Goal: Task Accomplishment & Management: Use online tool/utility

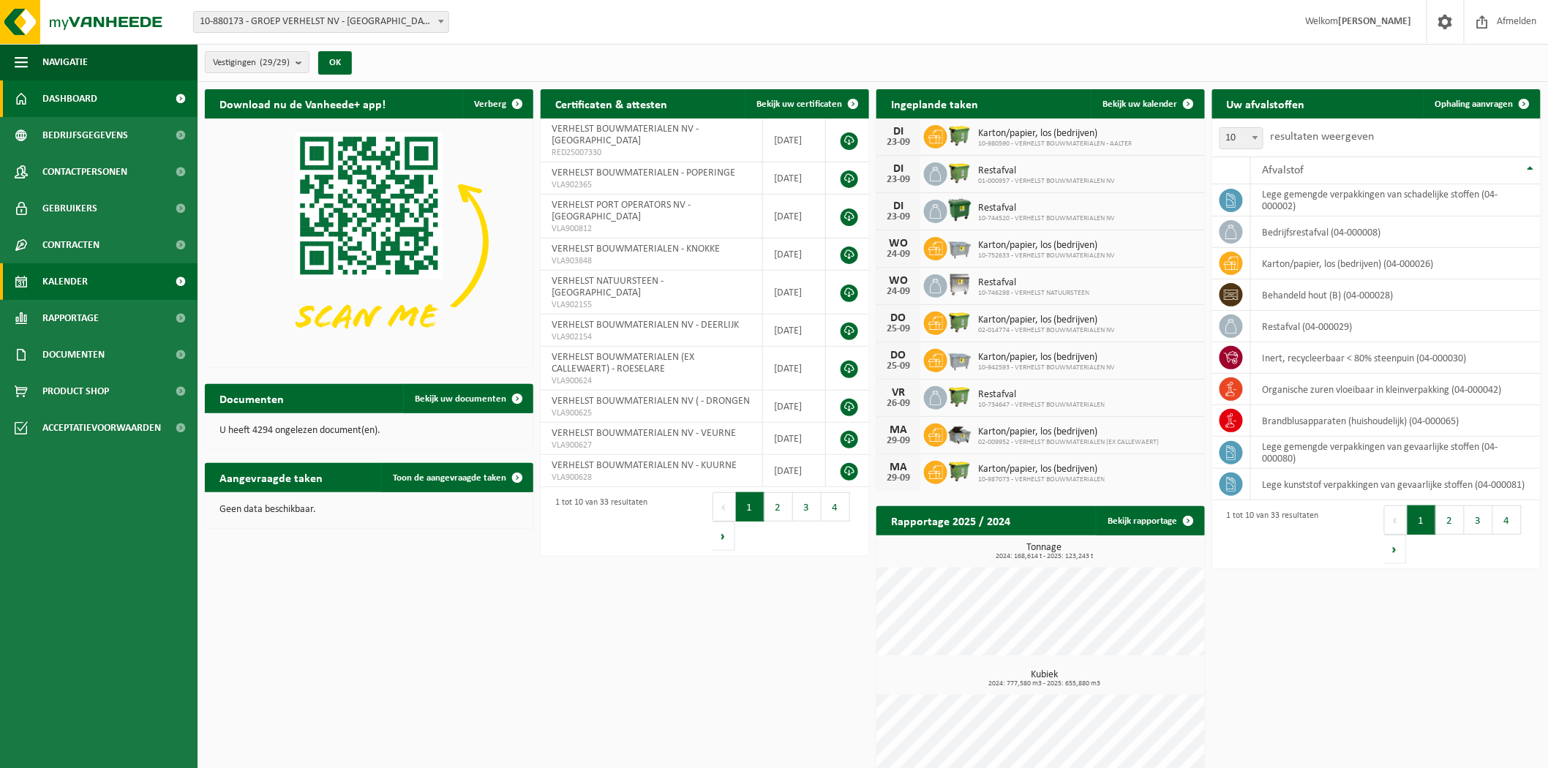
click at [80, 282] on span "Kalender" at bounding box center [64, 281] width 45 height 37
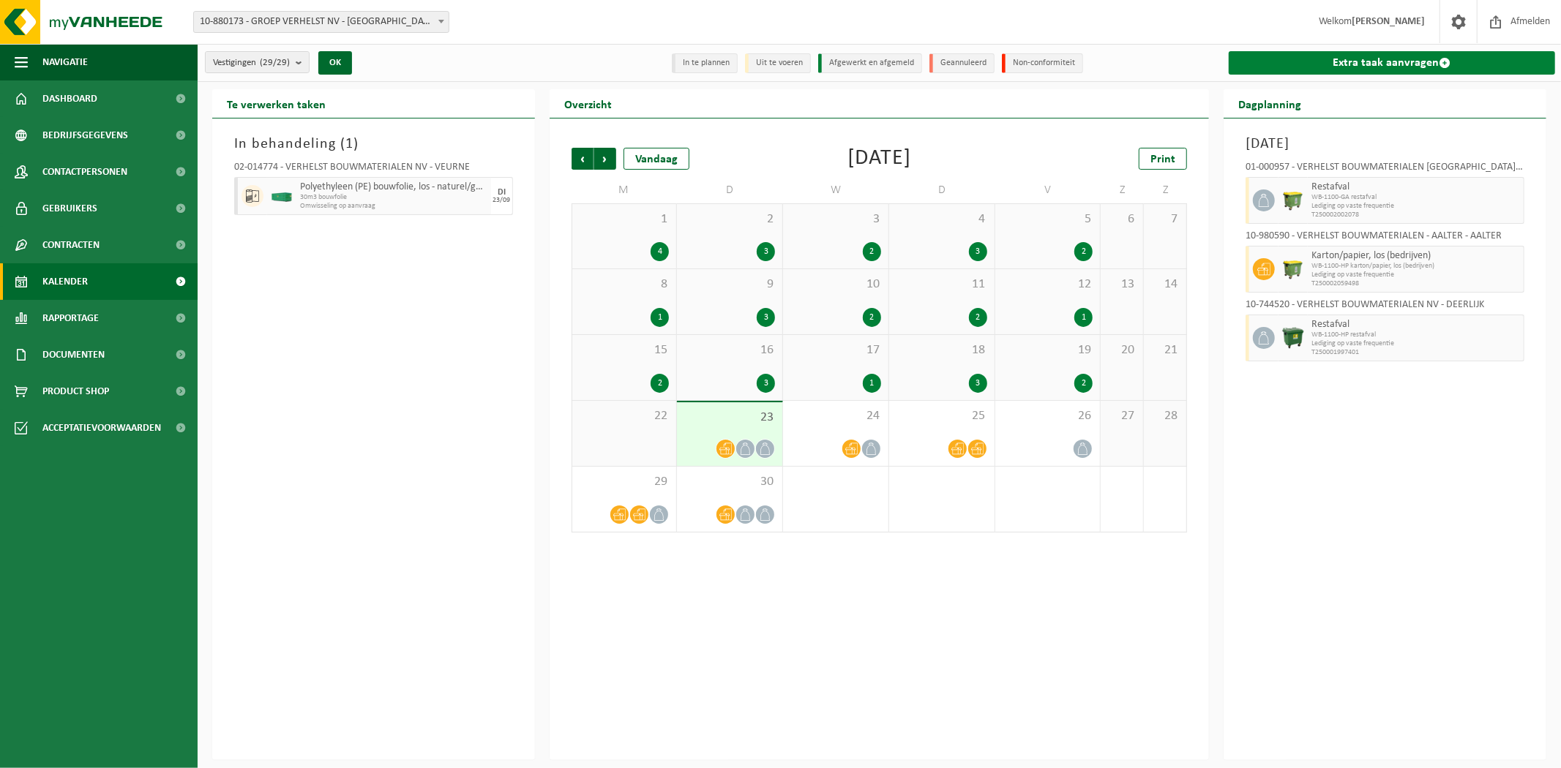
click at [1376, 68] on link "Extra taak aanvragen" at bounding box center [1392, 62] width 326 height 23
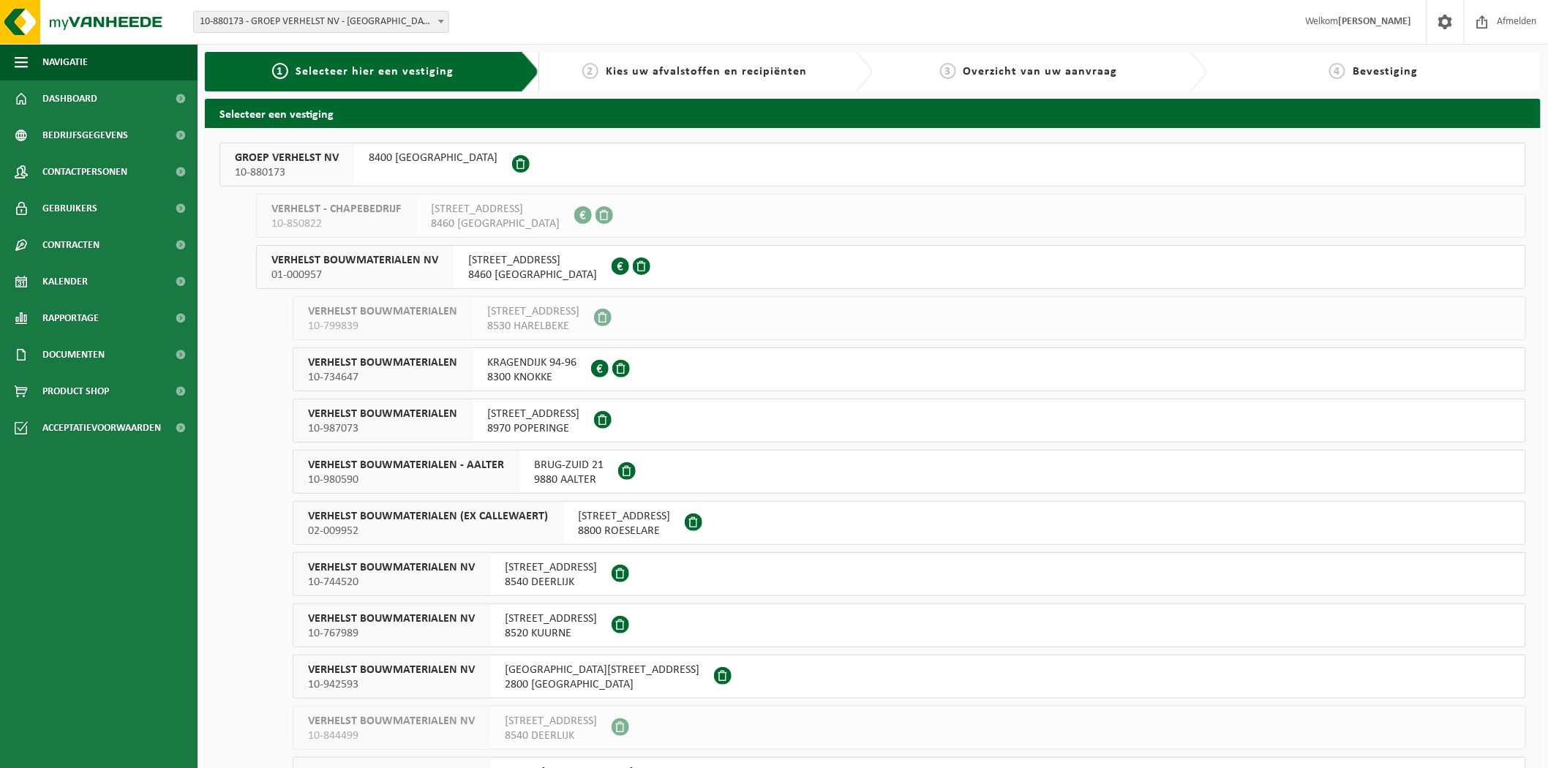
click at [392, 261] on span "VERHELST BOUWMATERIALEN NV" at bounding box center [354, 260] width 167 height 15
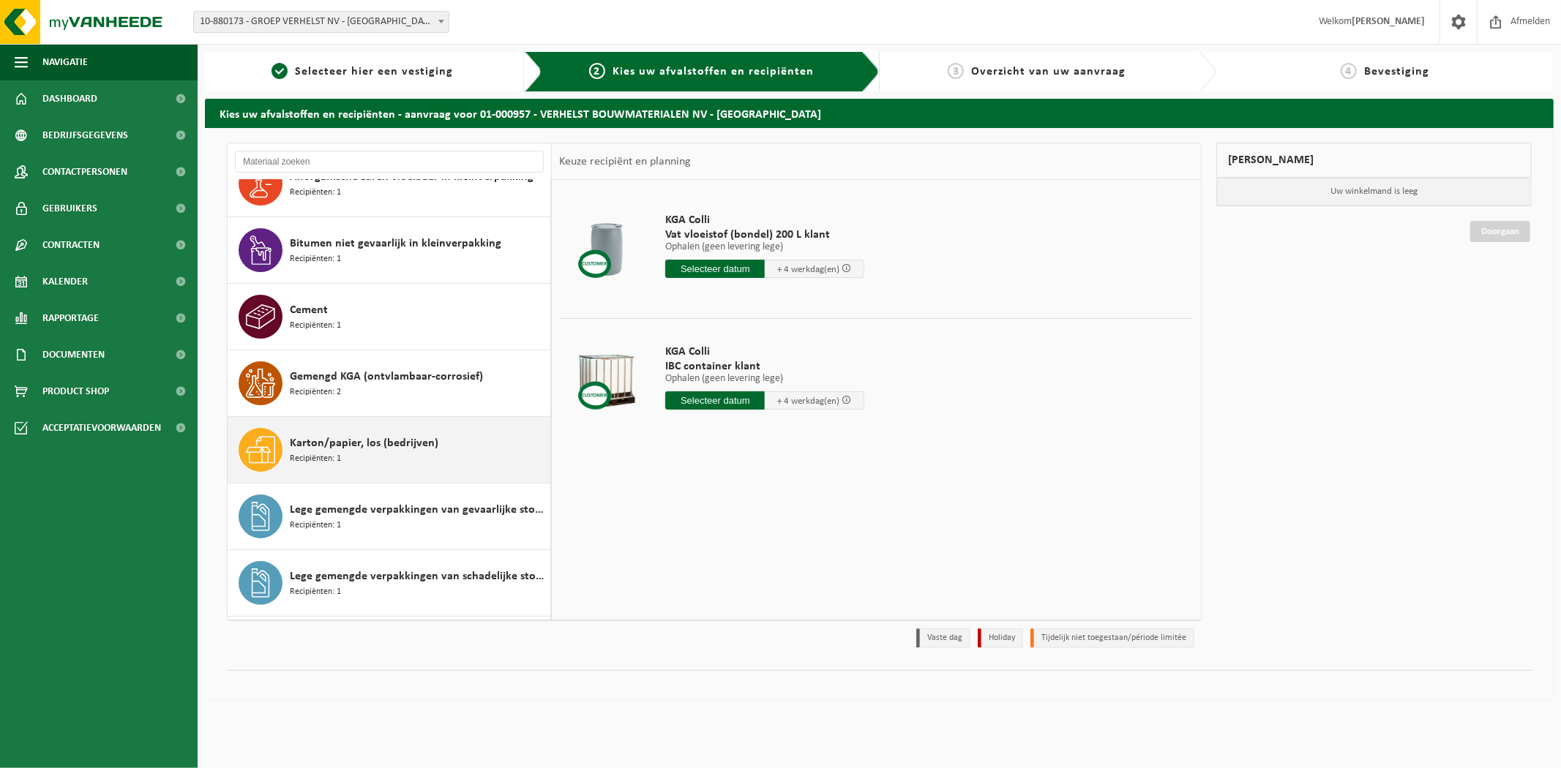
scroll to position [244, 0]
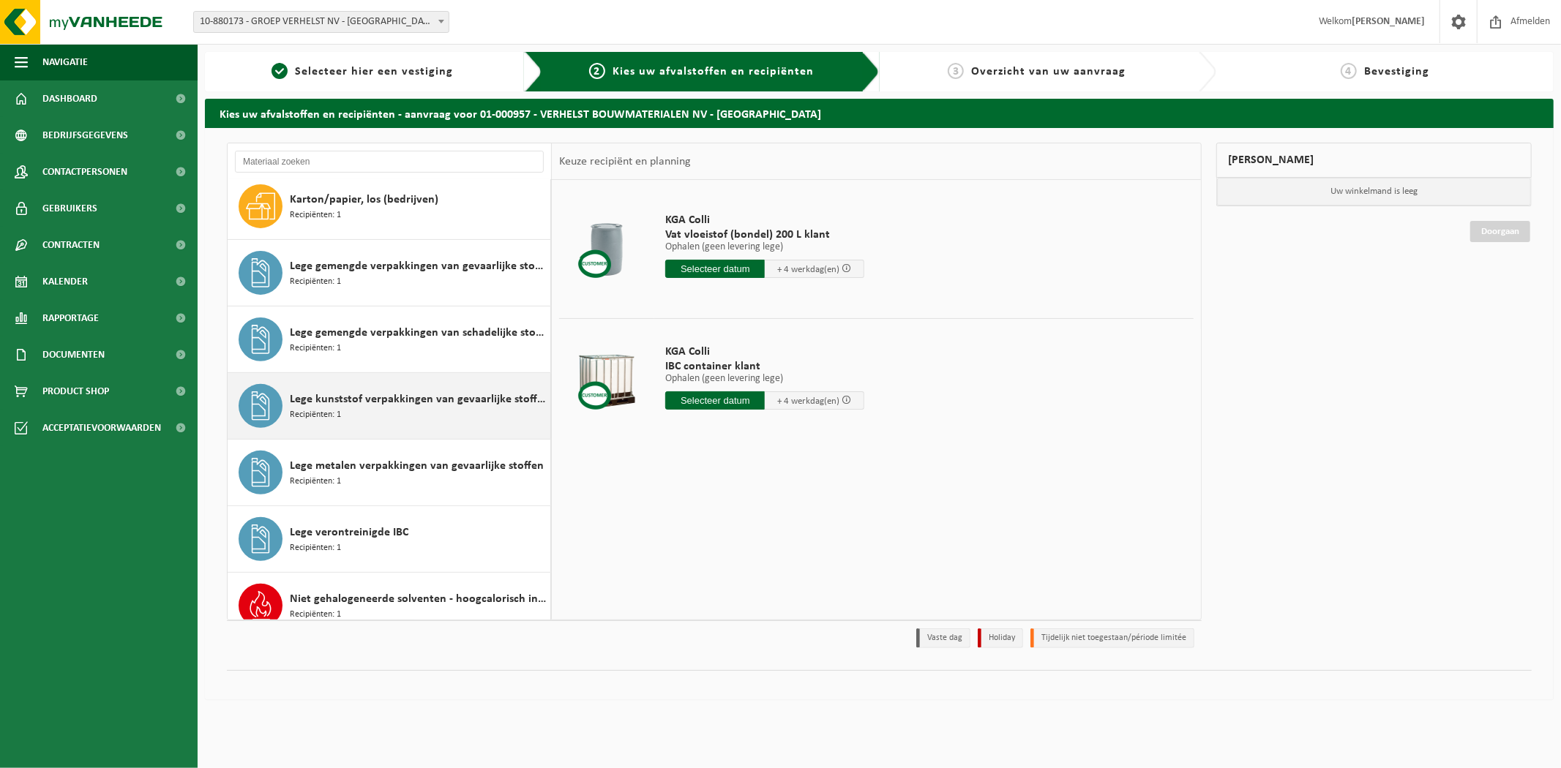
click at [424, 401] on span "Lege kunststof verpakkingen van gevaarlijke stoffen" at bounding box center [418, 400] width 257 height 18
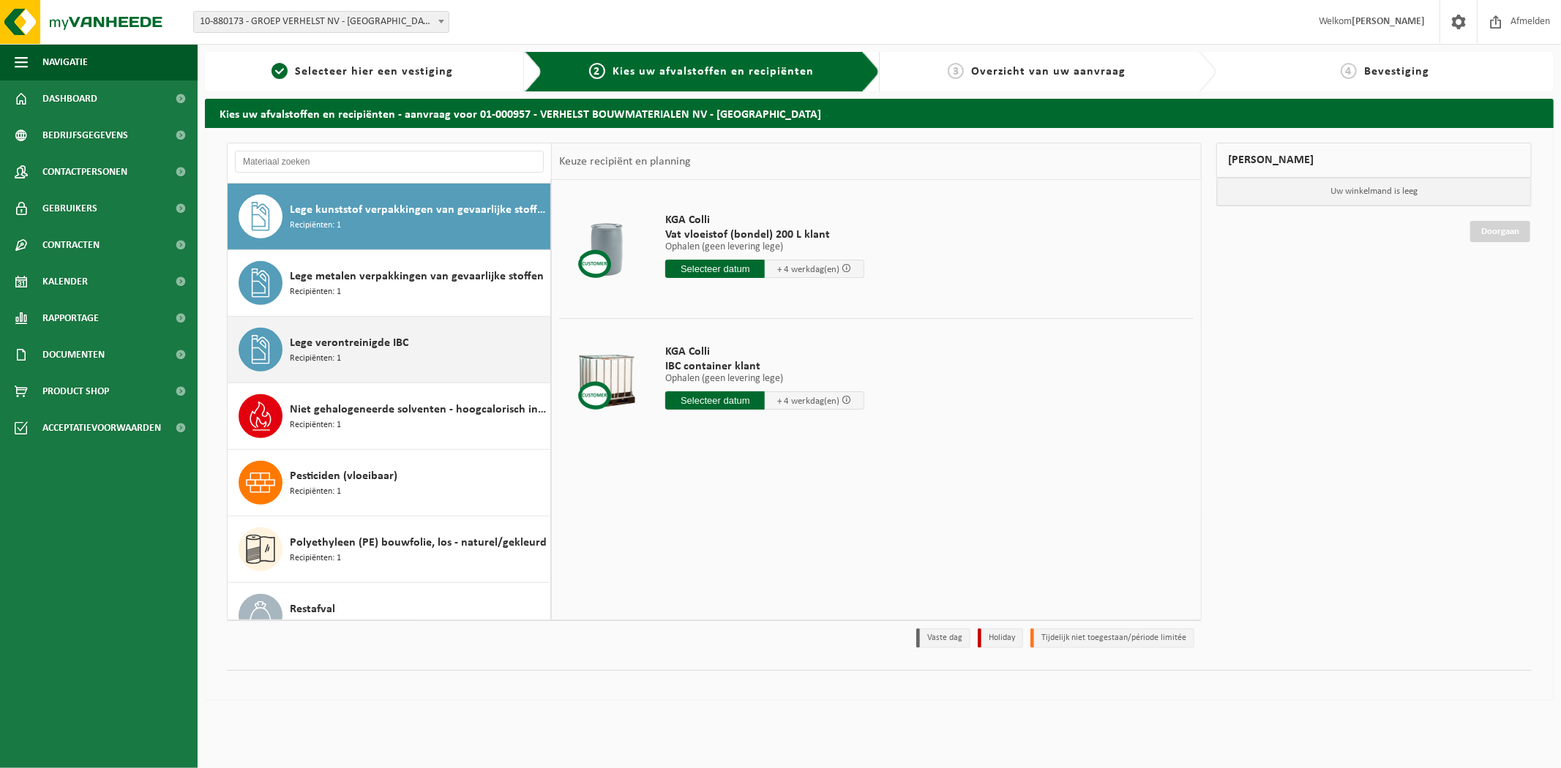
scroll to position [600, 0]
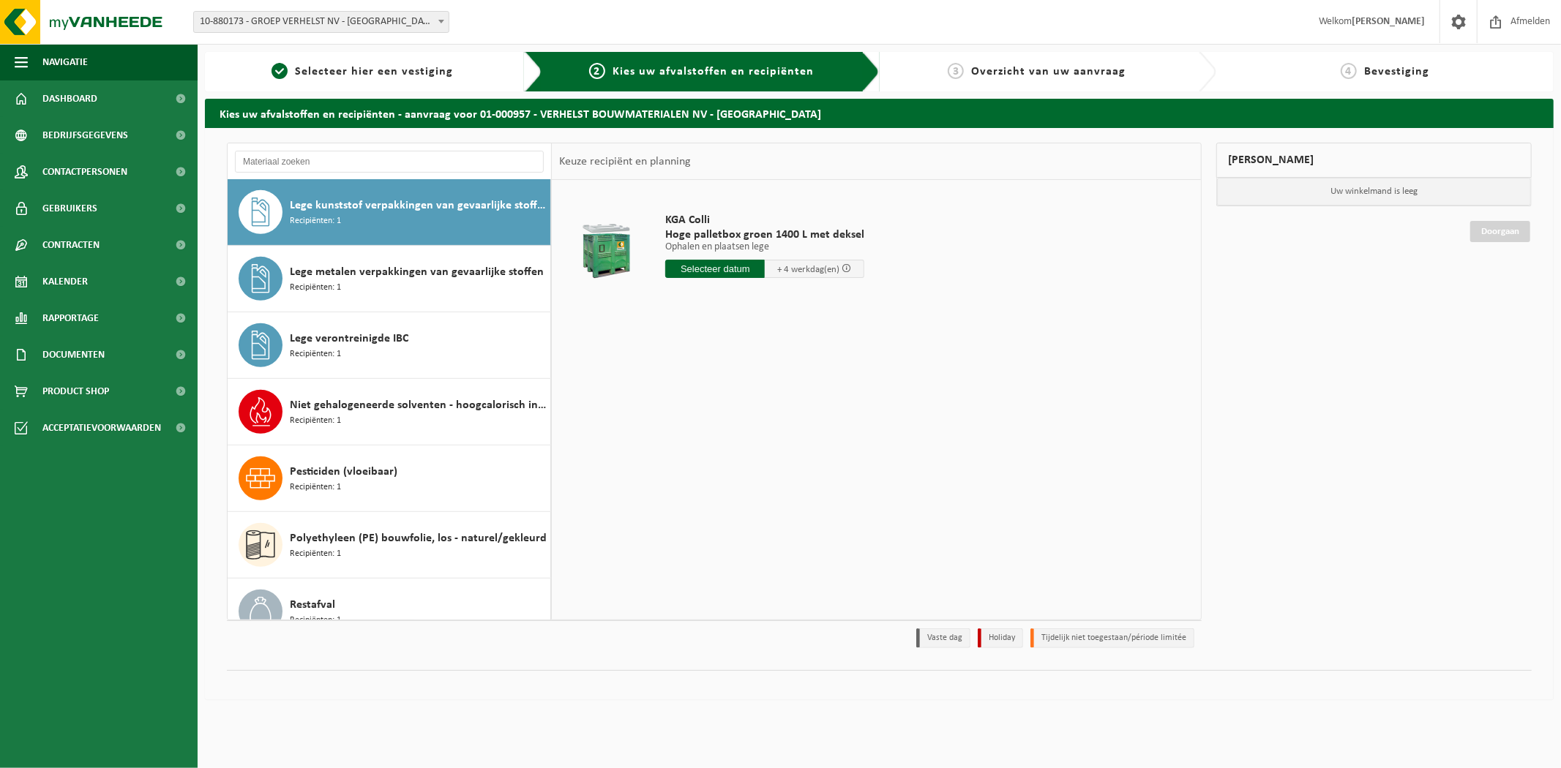
click at [719, 269] on input "text" at bounding box center [715, 269] width 100 height 18
click at [729, 414] on div "24" at bounding box center [731, 421] width 26 height 23
type input "Van 2025-09-24"
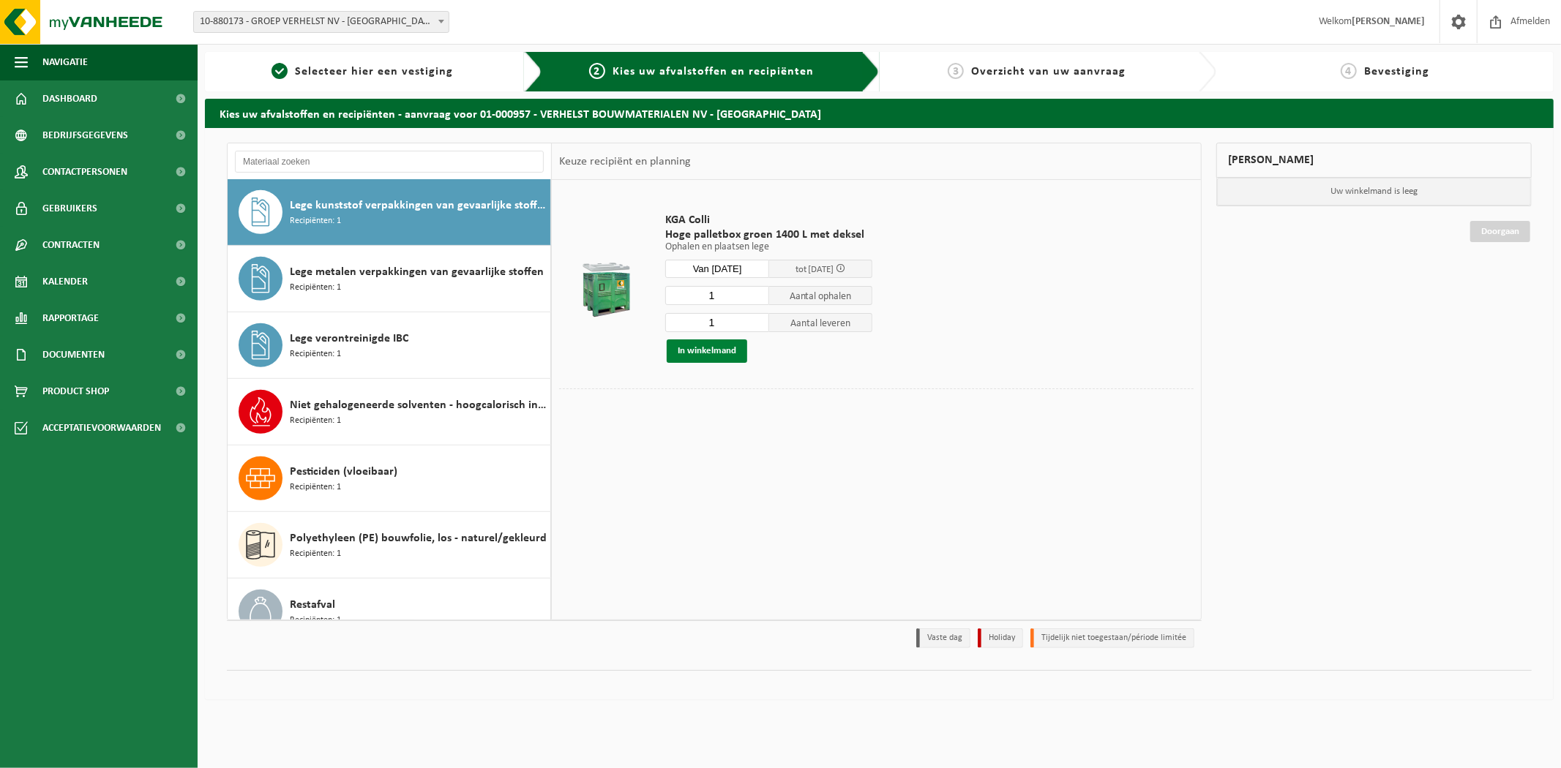
click at [696, 350] on button "In winkelmand" at bounding box center [707, 351] width 80 height 23
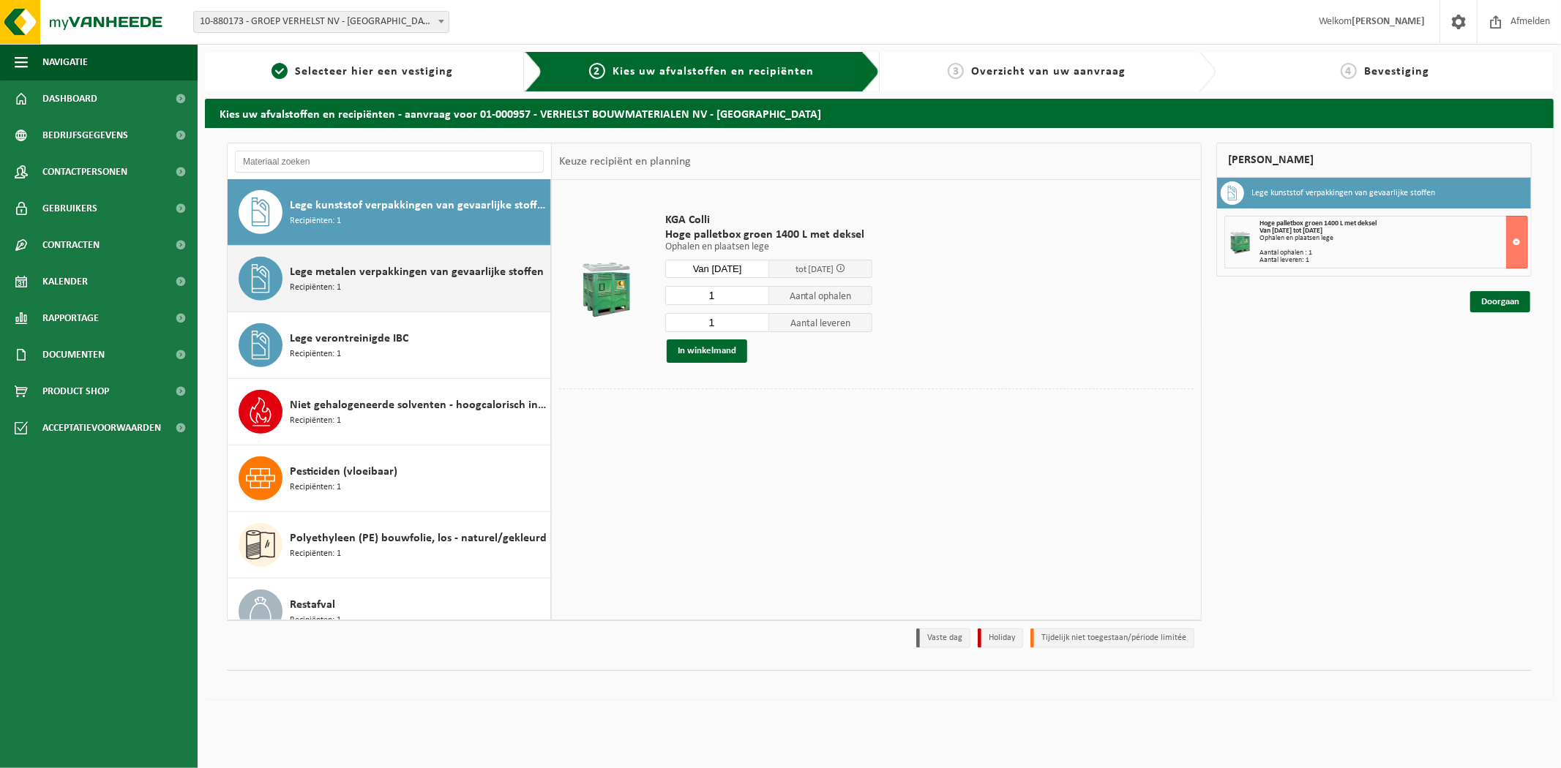
click at [441, 282] on div "Lege metalen verpakkingen van gevaarlijke stoffen Recipiënten: 1" at bounding box center [418, 279] width 257 height 44
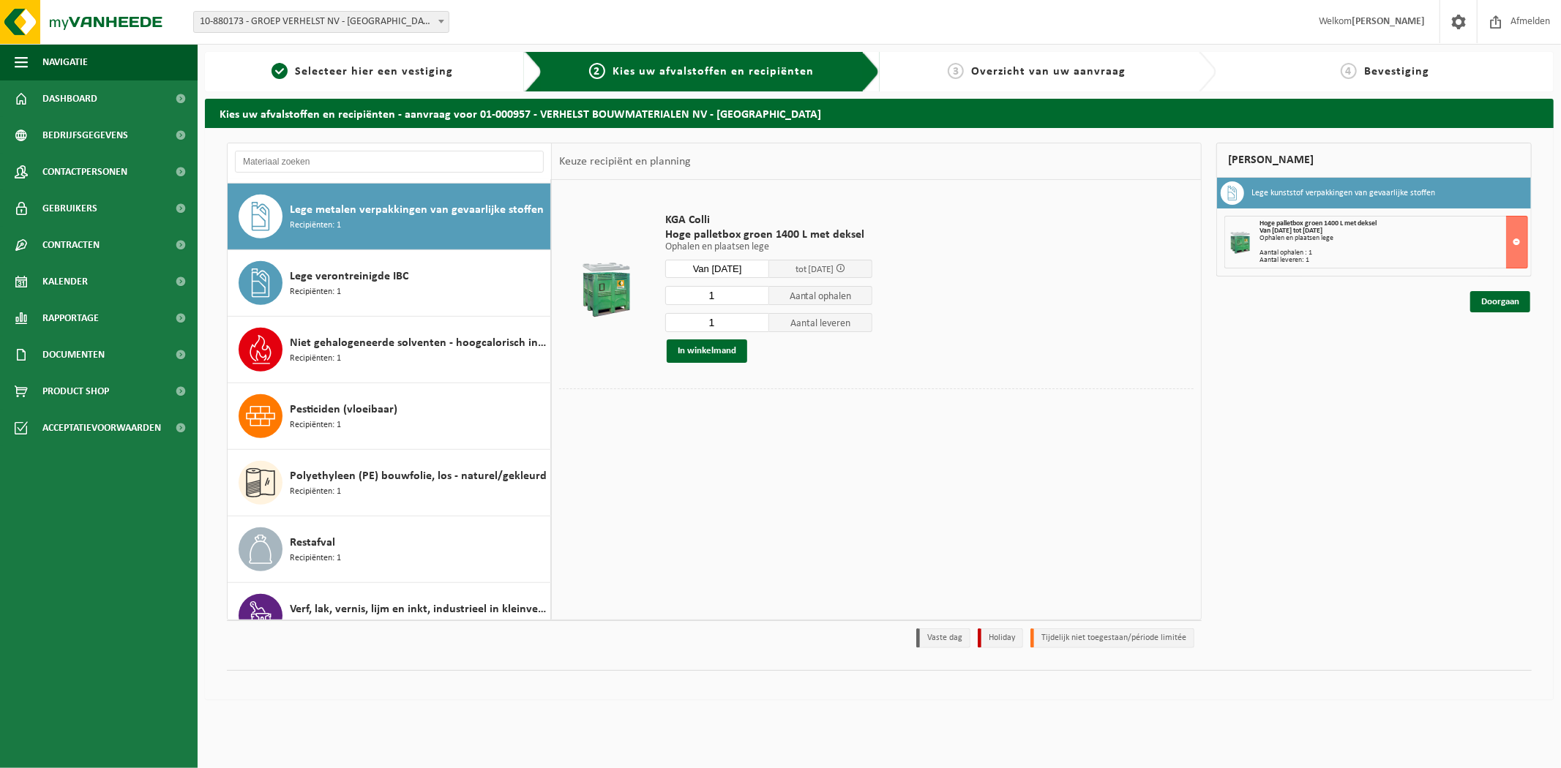
scroll to position [667, 0]
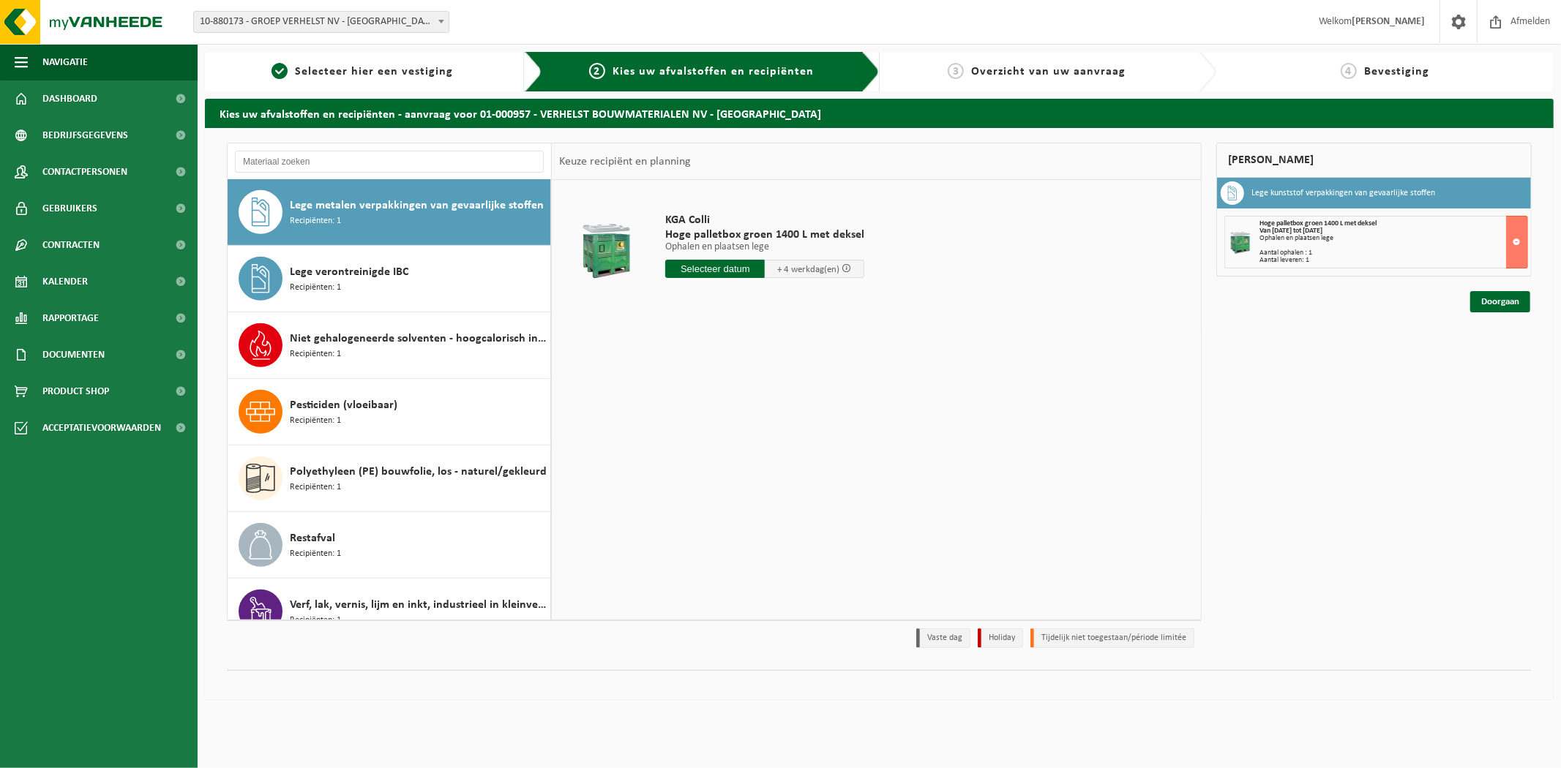
click at [735, 264] on input "text" at bounding box center [715, 269] width 100 height 18
click at [726, 418] on div "24" at bounding box center [731, 421] width 26 height 23
type input "Van 2025-09-24"
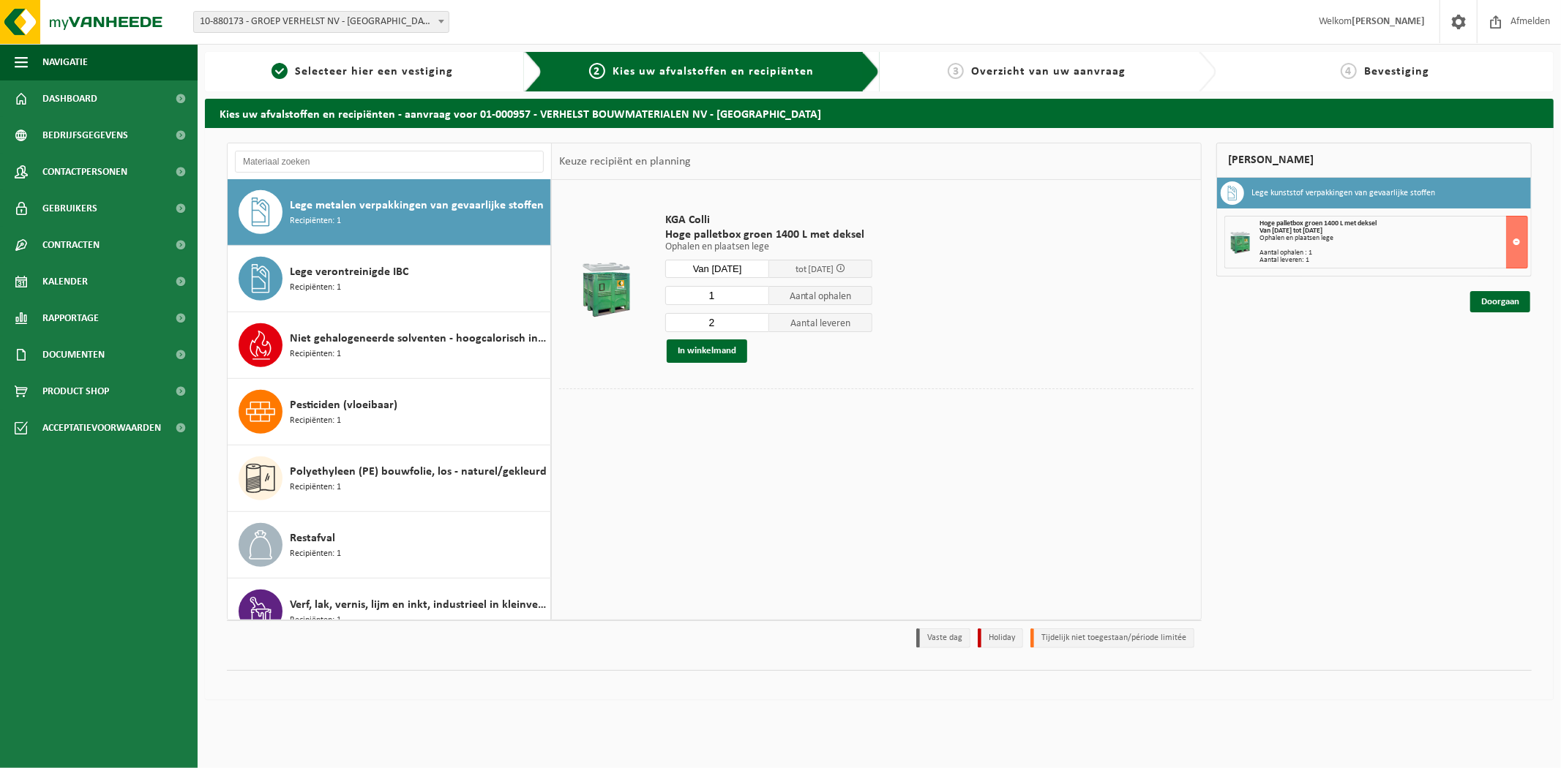
type input "1"
click at [758, 296] on input "1" at bounding box center [717, 295] width 104 height 19
type input "1"
click at [758, 324] on input "1" at bounding box center [717, 322] width 104 height 19
click at [707, 348] on button "In winkelmand" at bounding box center [707, 351] width 80 height 23
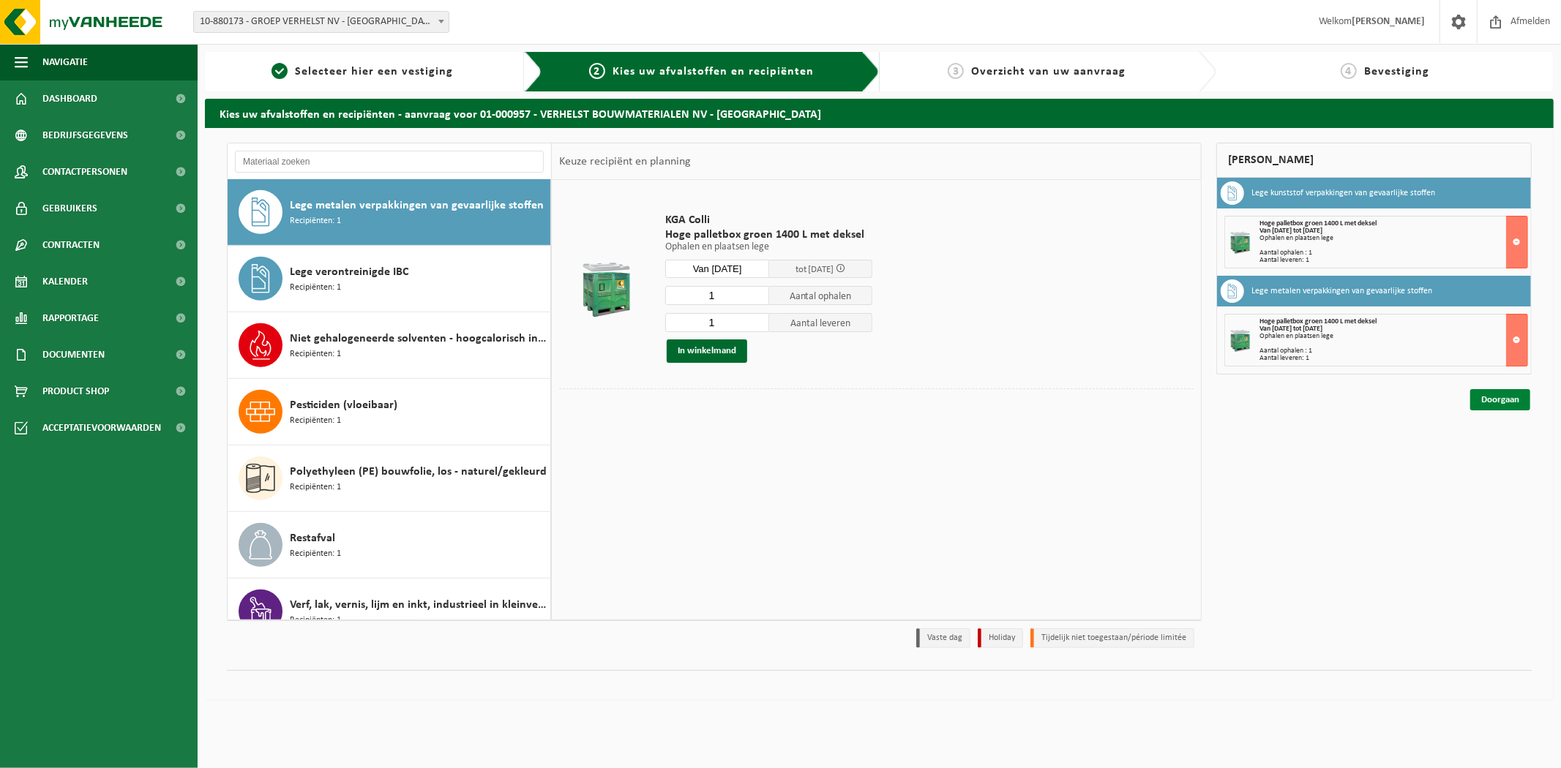
click at [1512, 400] on link "Doorgaan" at bounding box center [1500, 399] width 60 height 21
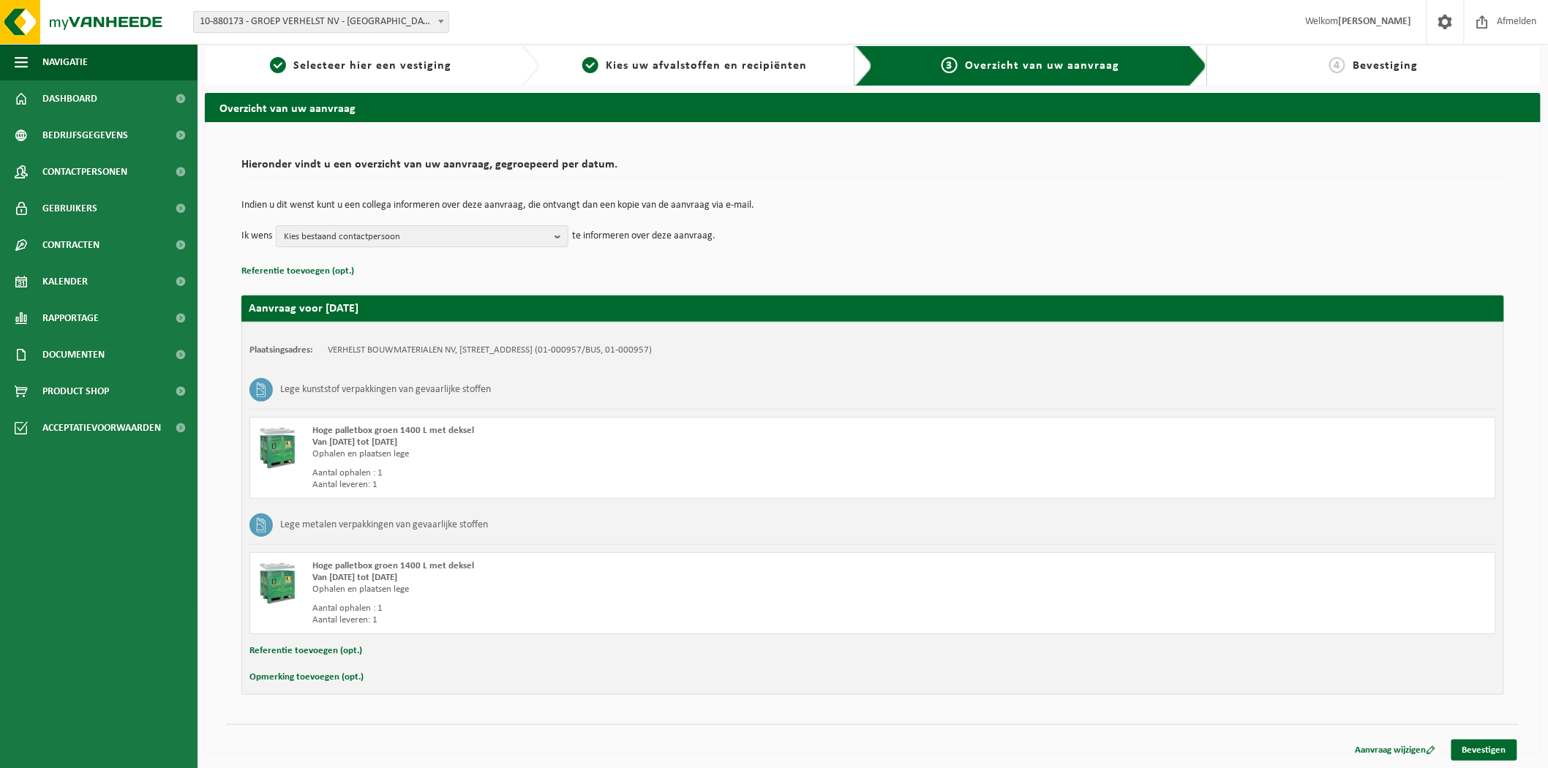
scroll to position [7, 0]
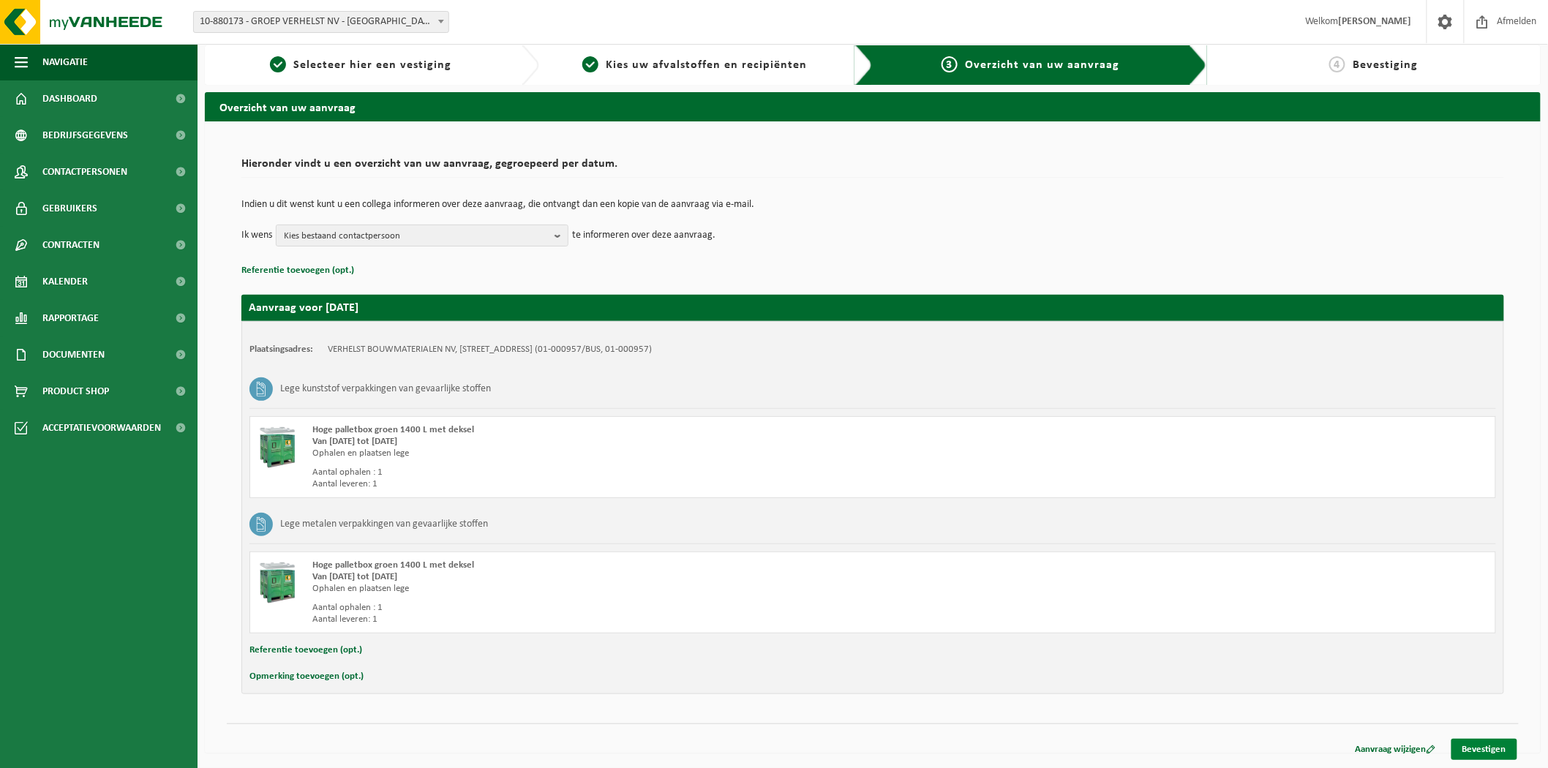
click at [1498, 745] on link "Bevestigen" at bounding box center [1485, 749] width 66 height 21
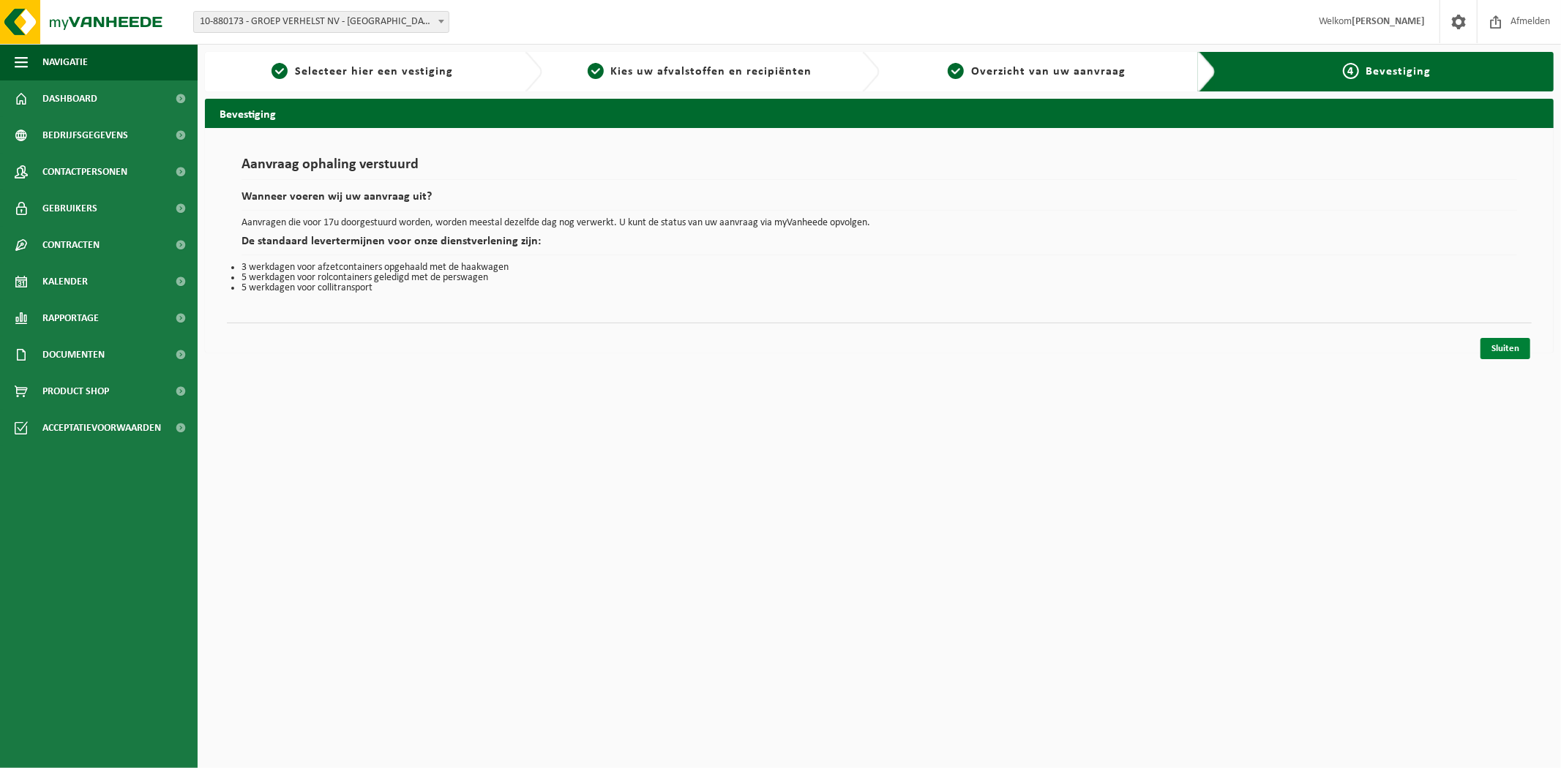
click at [1503, 337] on div "Sluiten" at bounding box center [879, 330] width 1305 height 15
click at [1509, 351] on link "Sluiten" at bounding box center [1505, 348] width 50 height 21
